Goal: Information Seeking & Learning: Learn about a topic

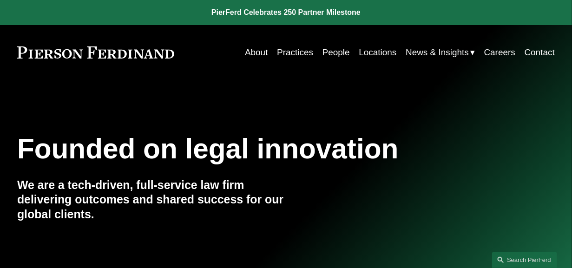
click at [330, 52] on link "People" at bounding box center [335, 53] width 27 height 18
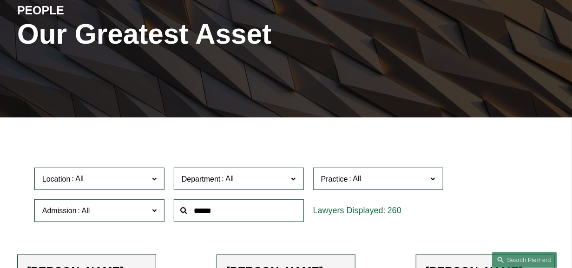
scroll to position [174, 0]
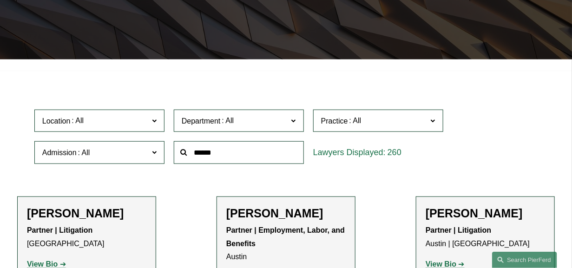
click at [436, 125] on label "Practice" at bounding box center [378, 121] width 130 height 23
click at [0, 0] on link "Healthcare" at bounding box center [0, 0] width 0 height 0
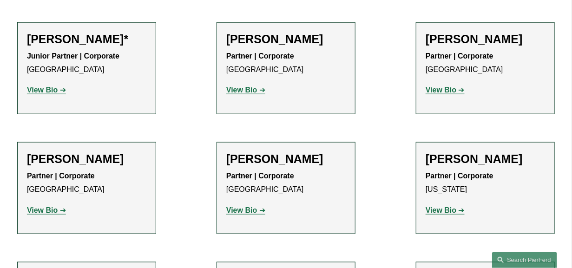
scroll to position [290, 0]
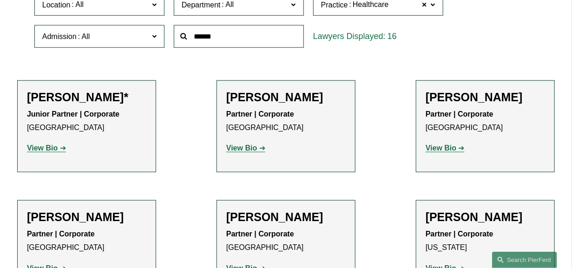
click at [324, 127] on p "Partner | Corporate [GEOGRAPHIC_DATA]" at bounding box center [285, 121] width 119 height 27
click at [234, 148] on strong "View Bio" at bounding box center [241, 148] width 31 height 8
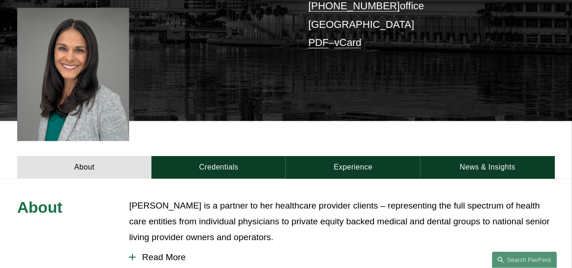
scroll to position [232, 0]
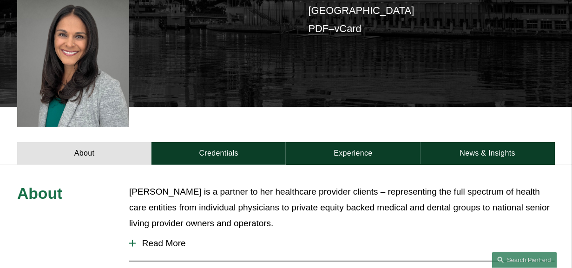
click at [135, 233] on button "Read More" at bounding box center [342, 243] width 426 height 24
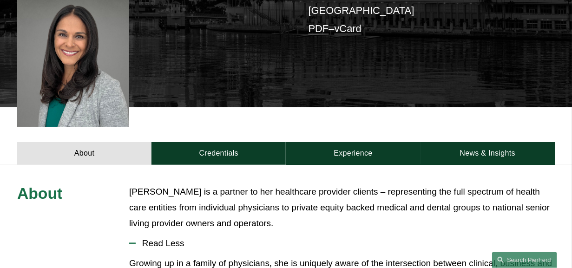
click at [234, 142] on link "Credentials" at bounding box center [218, 153] width 134 height 23
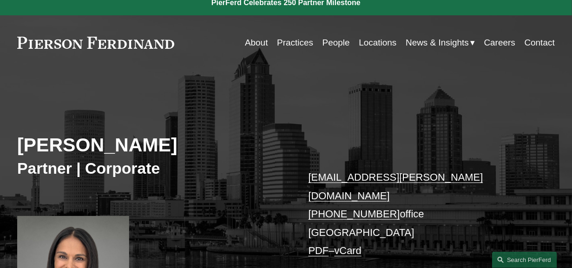
scroll to position [0, 0]
